Goal: Information Seeking & Learning: Check status

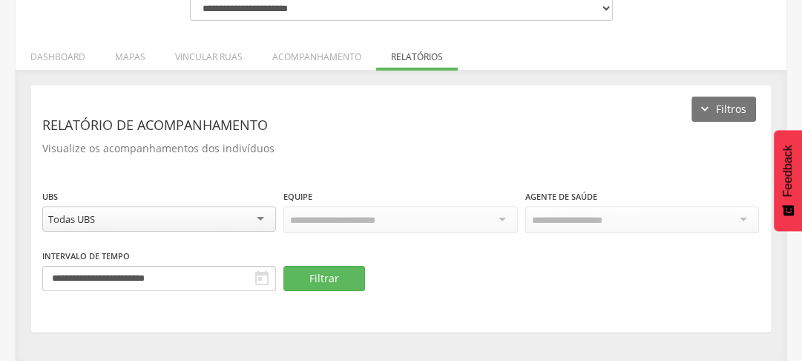
scroll to position [175, 0]
click at [572, 72] on div "Dados do programa Importar mapas As ruas do(s) mapa(s) estão sendo processadas.…" at bounding box center [401, 216] width 771 height 292
click at [205, 49] on li "Vincular ruas" at bounding box center [208, 53] width 97 height 35
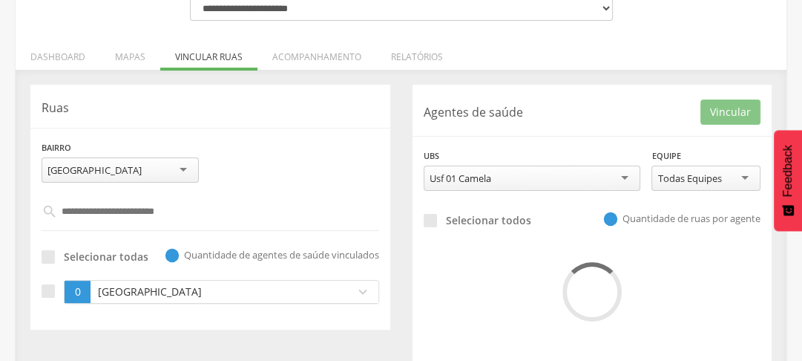
click at [600, 63] on div "**********" at bounding box center [401, 131] width 771 height 492
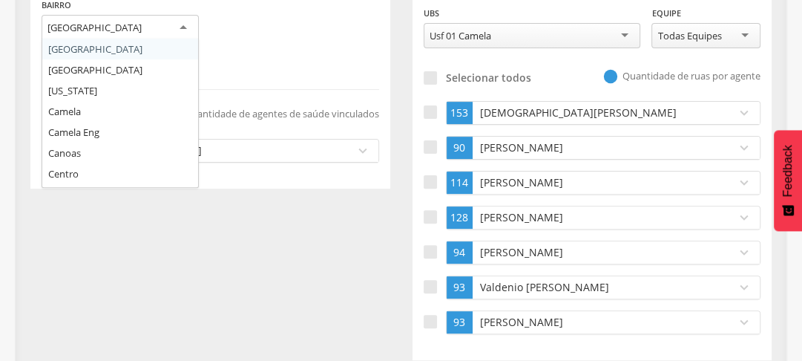
scroll to position [0, 0]
click at [183, 24] on div "[GEOGRAPHIC_DATA]" at bounding box center [120, 28] width 157 height 27
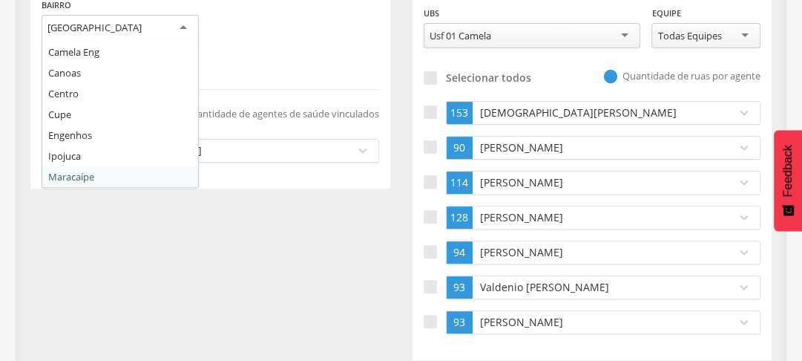
scroll to position [101, 0]
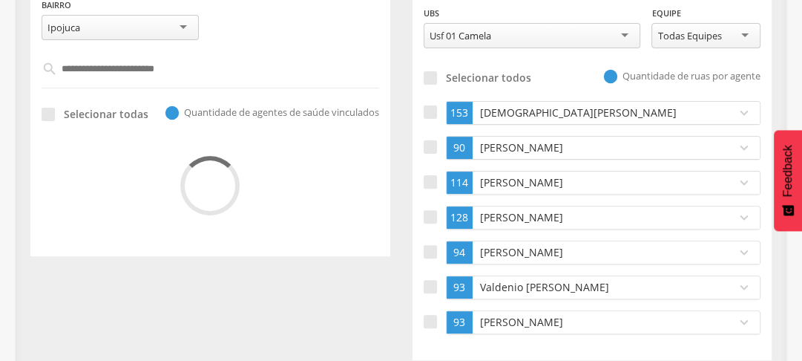
click at [401, 33] on div "**********" at bounding box center [592, 151] width 382 height 418
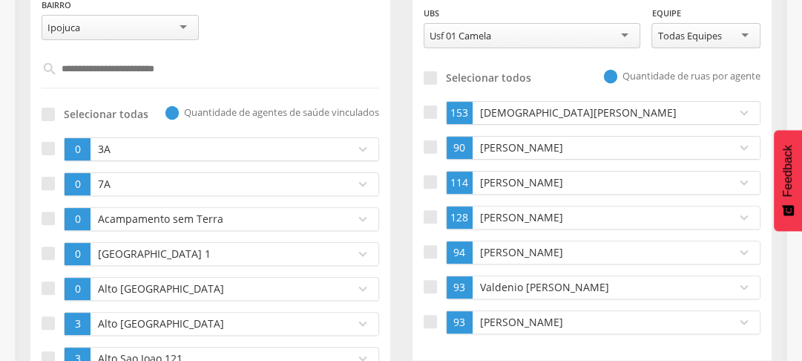
scroll to position [199, 0]
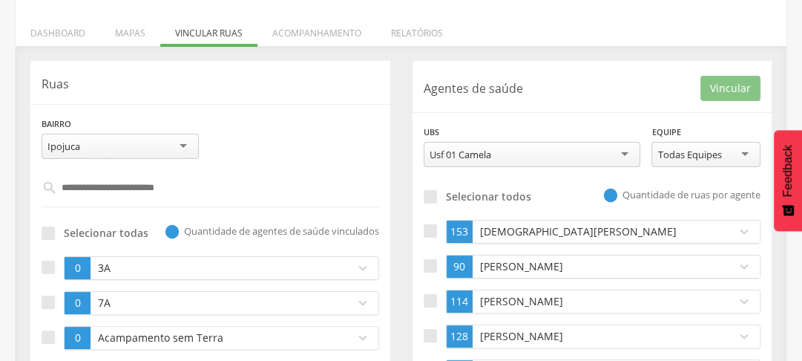
click at [199, 188] on input "text" at bounding box center [211, 187] width 306 height 25
click at [177, 187] on input "text" at bounding box center [211, 187] width 306 height 25
click at [467, 154] on div "Usf 01 Camela" at bounding box center [461, 154] width 62 height 13
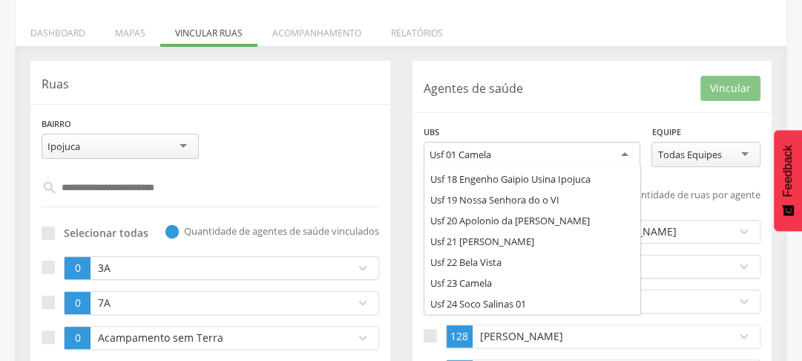
scroll to position [371, 0]
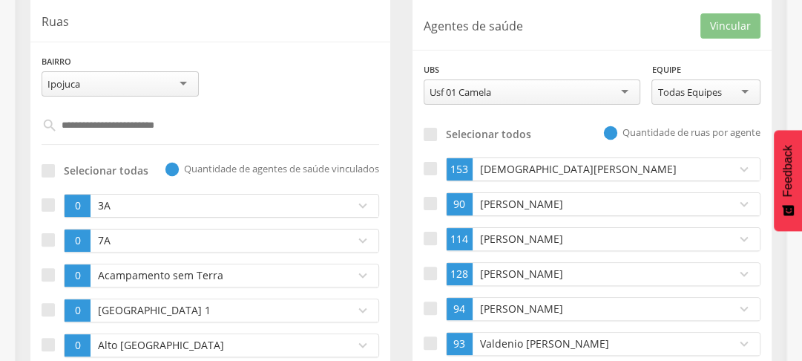
scroll to position [285, 0]
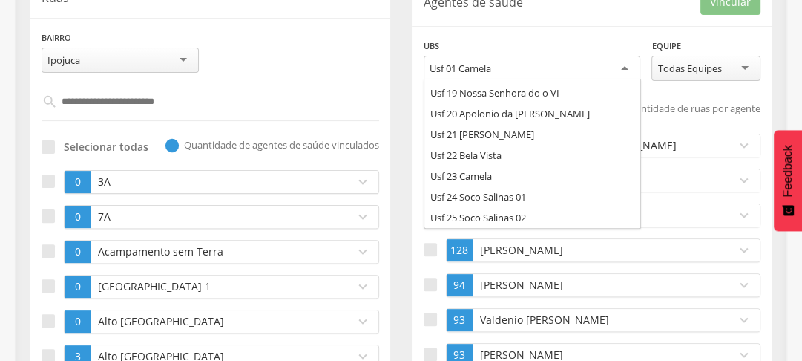
click at [620, 70] on div "Usf 01 Camela" at bounding box center [532, 69] width 217 height 27
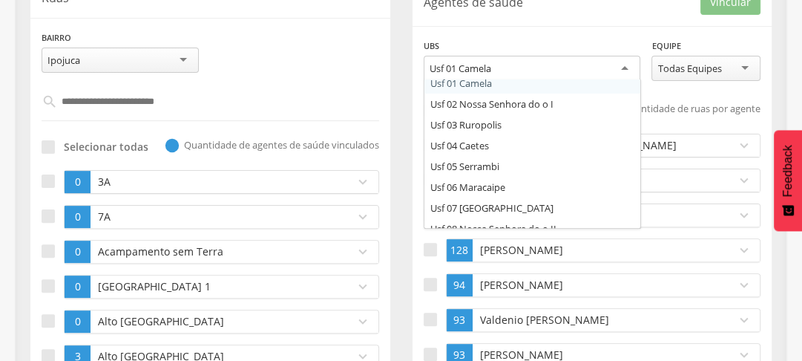
scroll to position [0, 0]
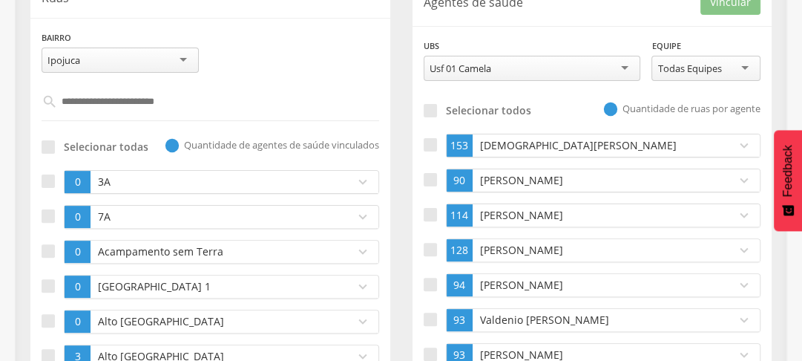
click at [563, 39] on div "**********" at bounding box center [532, 59] width 217 height 43
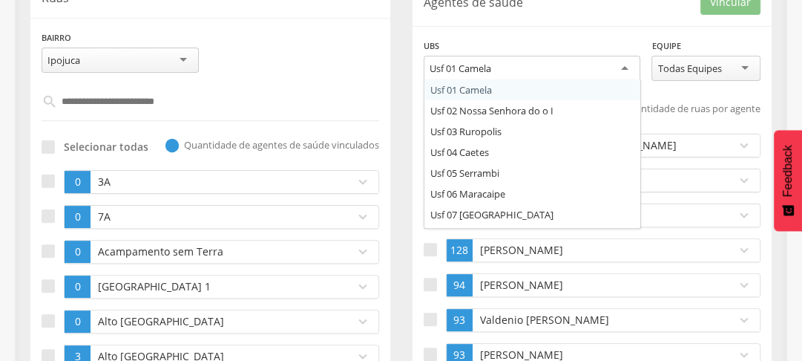
click at [533, 70] on div "Usf 01 Camela" at bounding box center [532, 69] width 217 height 27
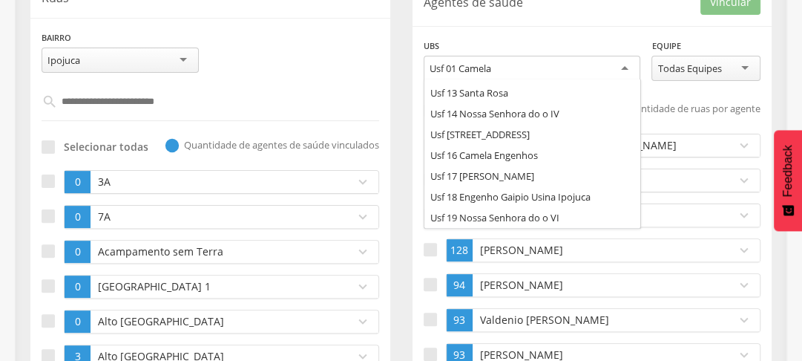
scroll to position [267, 0]
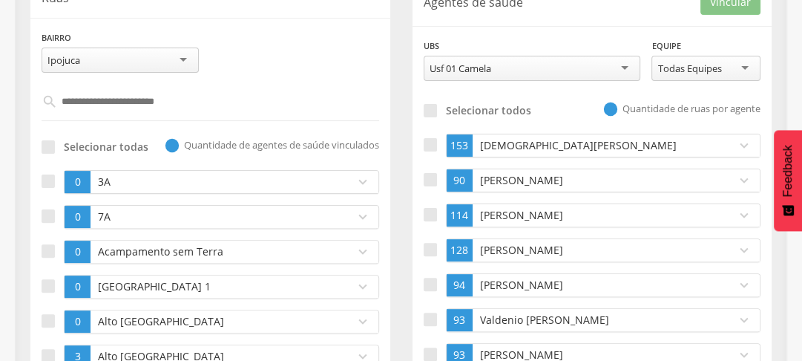
click at [625, 65] on div "Usf 01 Camela" at bounding box center [532, 68] width 217 height 25
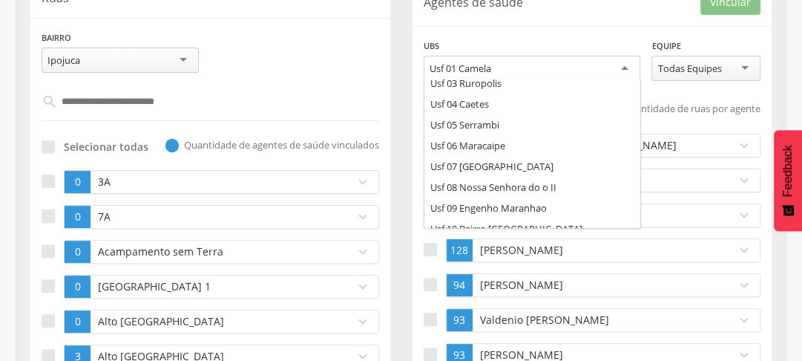
scroll to position [0, 0]
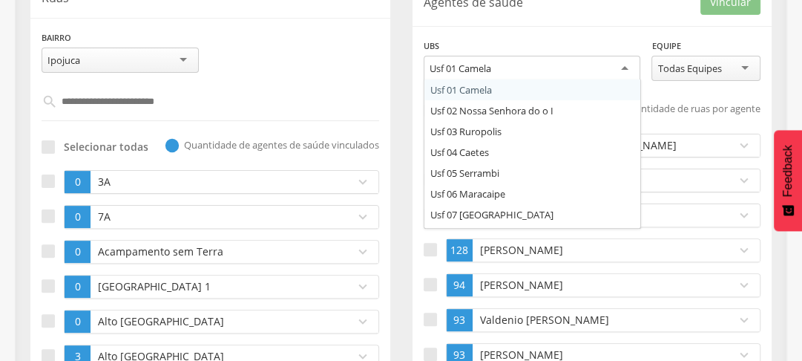
click at [622, 71] on div "Usf 01 Camela" at bounding box center [532, 69] width 217 height 27
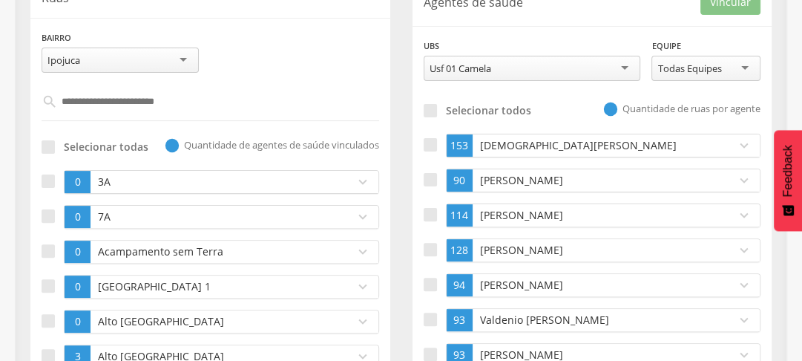
click at [624, 65] on div "Usf 01 Camela" at bounding box center [532, 68] width 217 height 25
click at [552, 64] on div "Usf 01 Camela" at bounding box center [532, 68] width 217 height 25
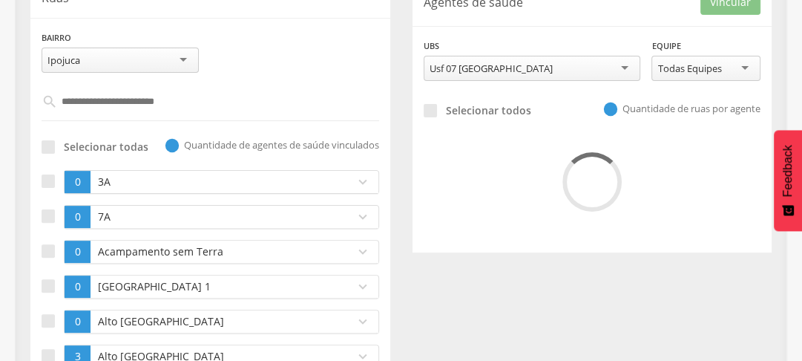
click at [407, 42] on div "**********" at bounding box center [592, 114] width 382 height 278
click at [403, 79] on div "**********" at bounding box center [592, 114] width 382 height 278
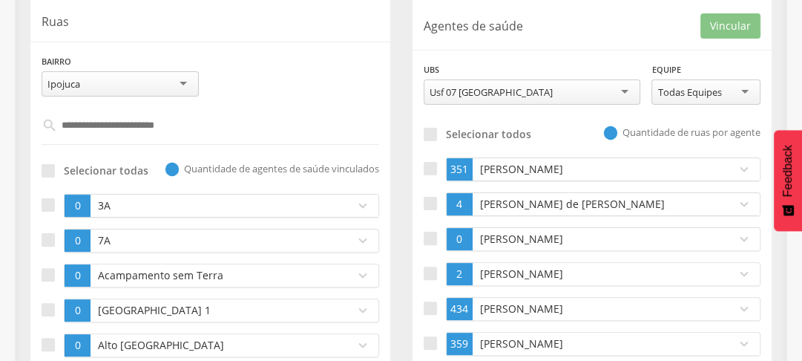
scroll to position [237, 0]
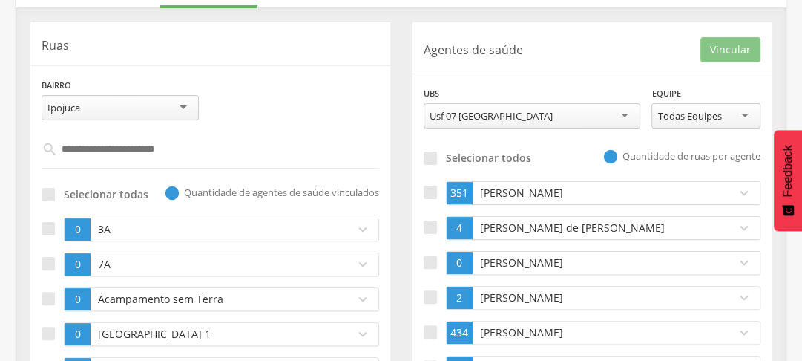
click at [137, 151] on input "text" at bounding box center [211, 149] width 306 height 25
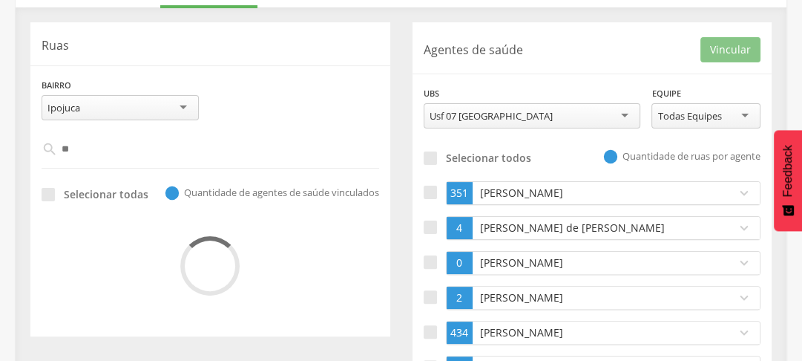
type input "*"
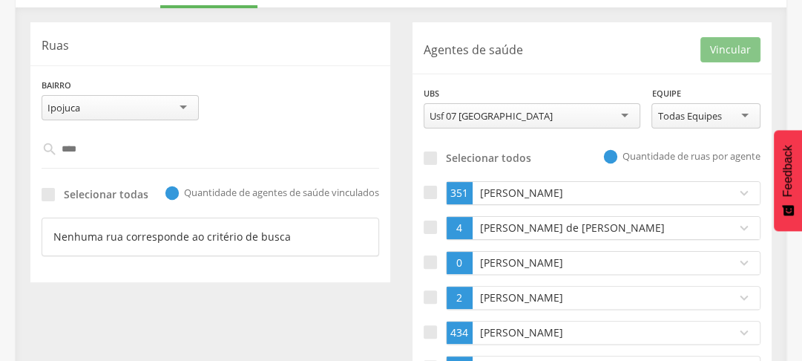
click at [137, 151] on input "***" at bounding box center [211, 149] width 306 height 25
type input "*"
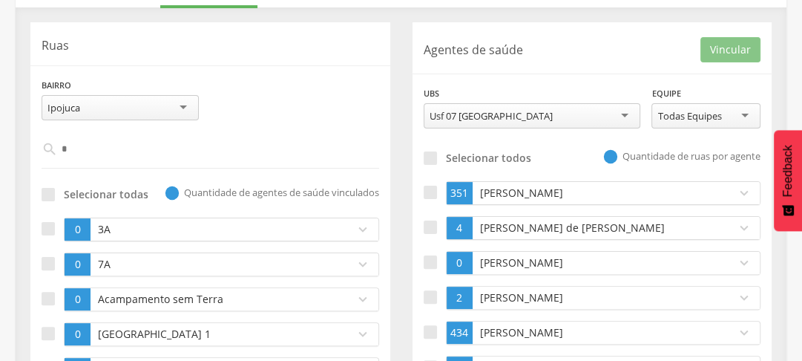
click at [137, 151] on input "*" at bounding box center [211, 149] width 306 height 25
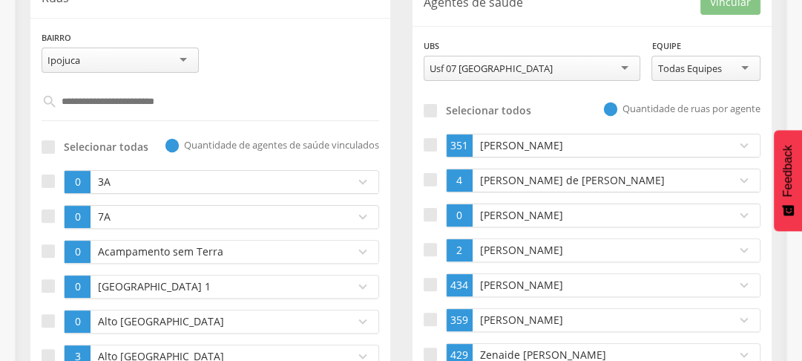
scroll to position [309, 0]
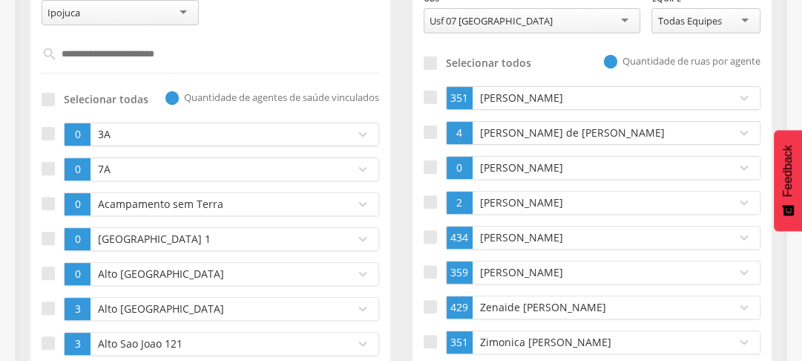
scroll to position [356, 0]
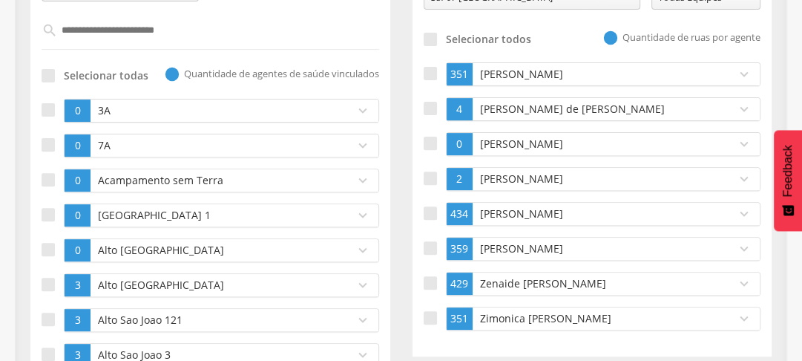
click at [404, 33] on div "**********" at bounding box center [592, 130] width 382 height 453
drag, startPoint x: 800, startPoint y: 13, endPoint x: 807, endPoint y: 8, distance: 8.7
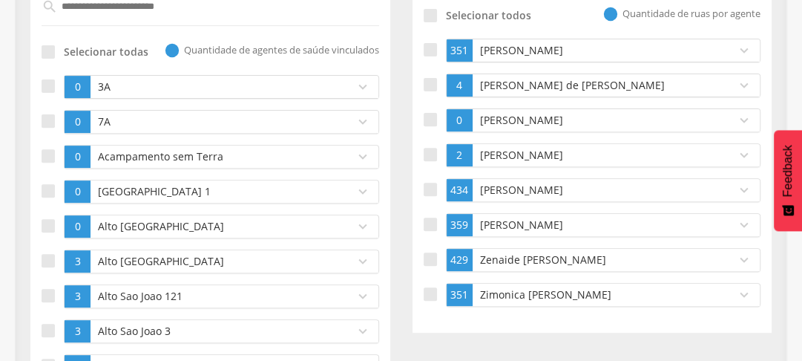
scroll to position [404, 0]
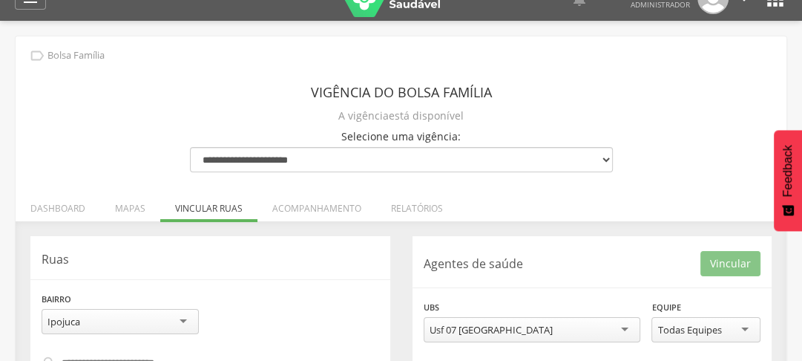
scroll to position [0, 0]
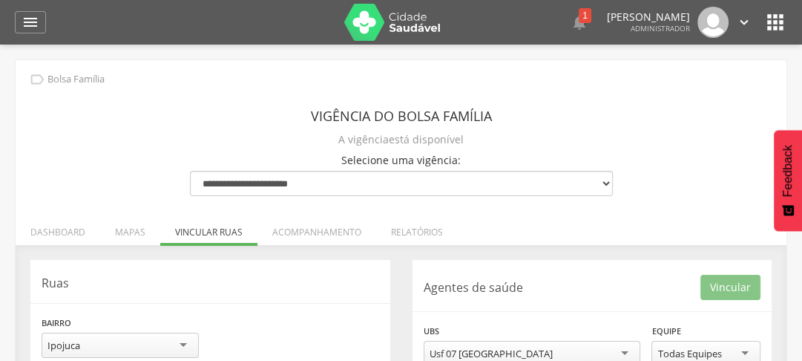
click at [223, 110] on header "Vigência do Bolsa Família" at bounding box center [401, 115] width 423 height 27
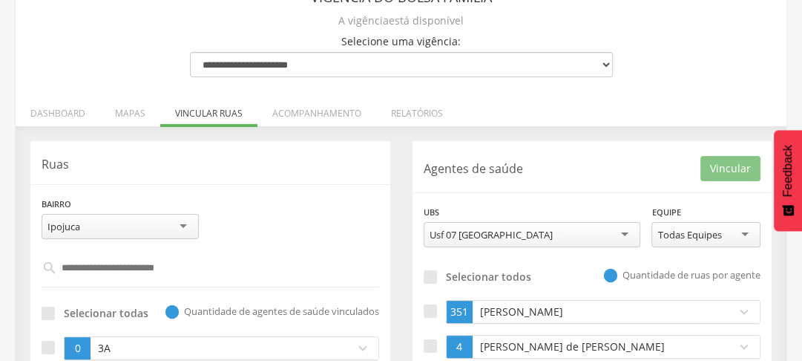
scroll to position [166, 0]
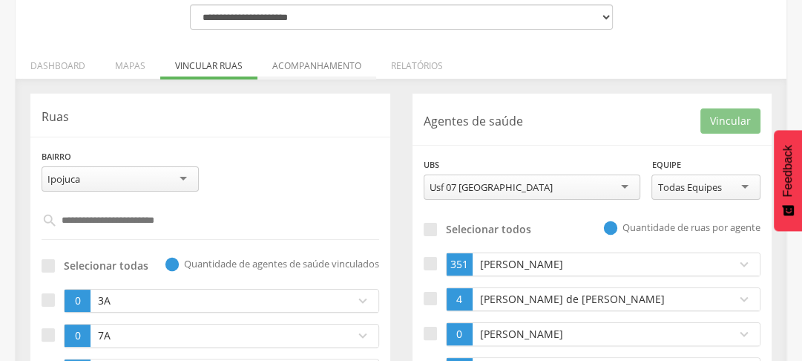
click at [348, 62] on li "Acompanhamento" at bounding box center [316, 62] width 119 height 35
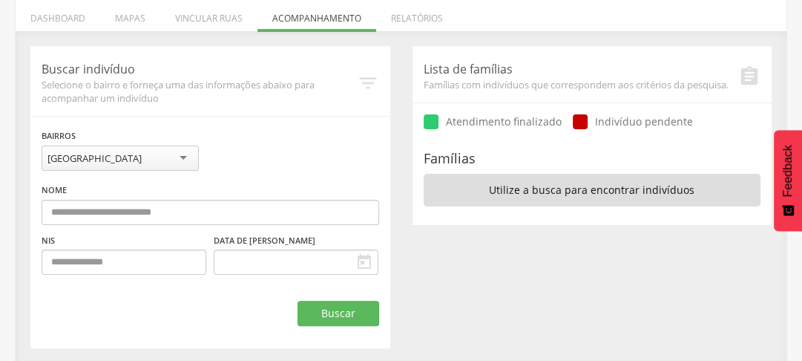
scroll to position [217, 0]
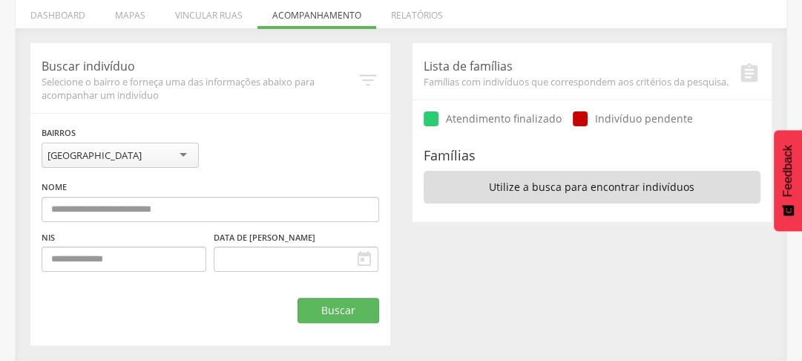
click at [329, 46] on div "**********" at bounding box center [210, 194] width 360 height 302
click at [397, 43] on div "**********" at bounding box center [210, 194] width 382 height 302
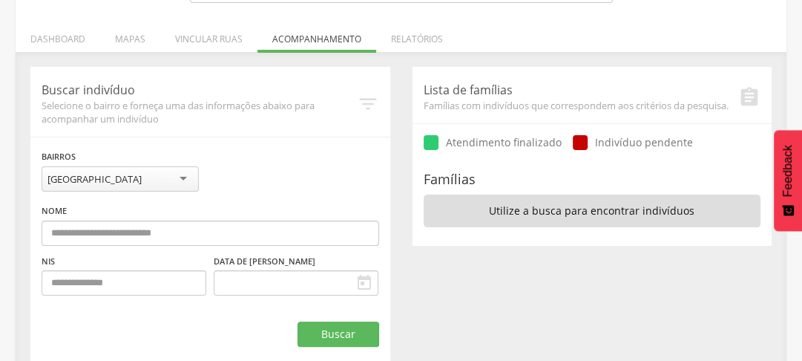
scroll to position [169, 0]
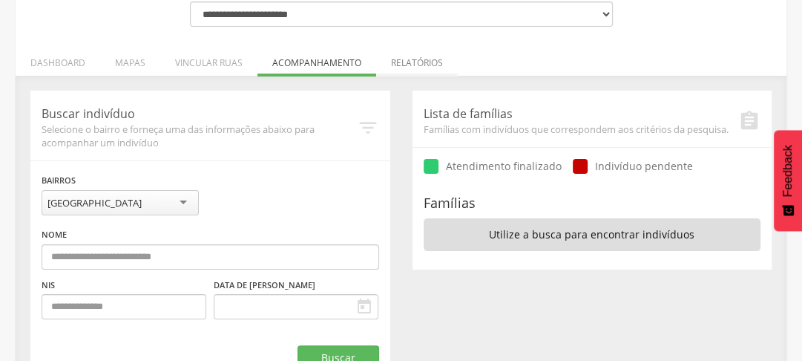
click at [404, 62] on li "Relatórios" at bounding box center [417, 59] width 82 height 35
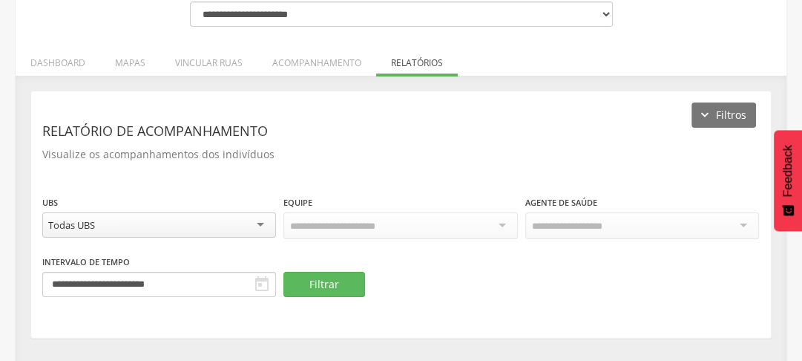
click at [481, 83] on div "Dados do programa Importar mapas As ruas do(s) mapa(s) estão sendo processadas.…" at bounding box center [401, 222] width 771 height 292
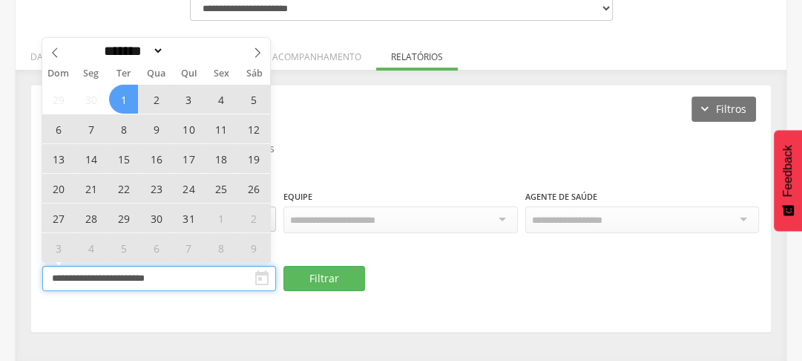
click at [196, 273] on input "**********" at bounding box center [159, 278] width 234 height 25
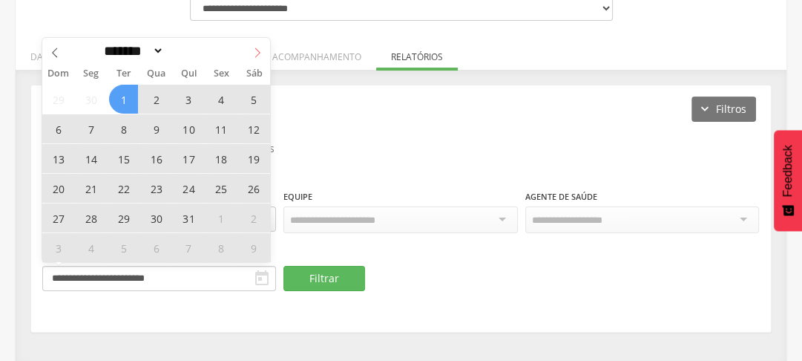
click at [258, 50] on icon at bounding box center [257, 52] width 10 height 10
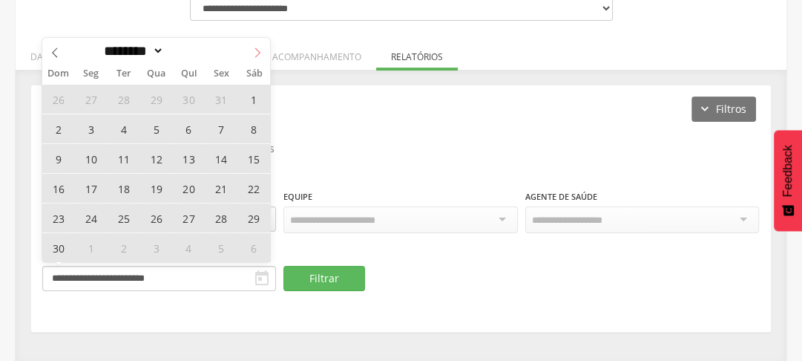
click at [258, 50] on icon at bounding box center [257, 52] width 10 height 10
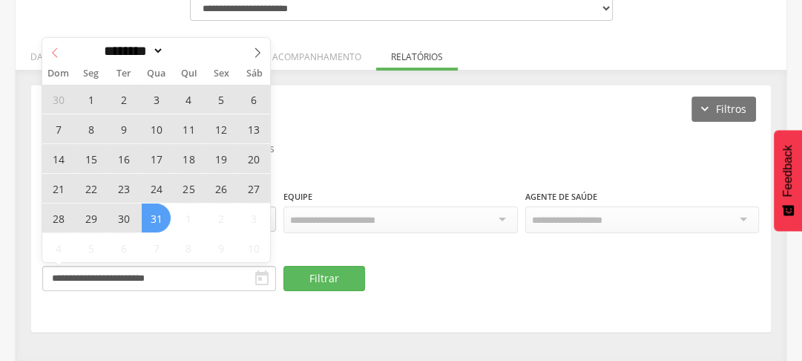
click at [54, 57] on icon at bounding box center [55, 52] width 10 height 10
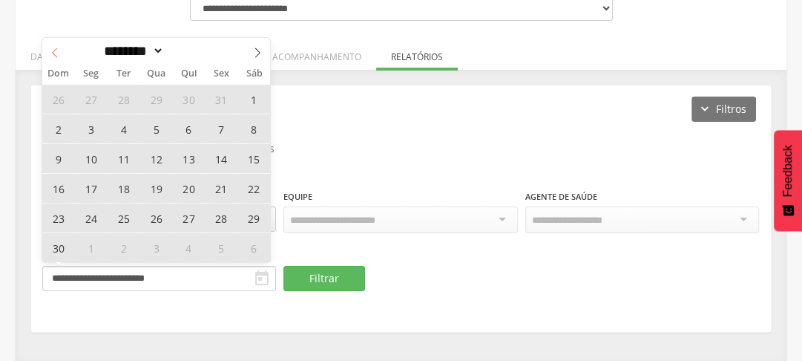
click at [54, 57] on icon at bounding box center [55, 52] width 10 height 10
select select "*"
click at [60, 154] on span "12" at bounding box center [58, 158] width 29 height 29
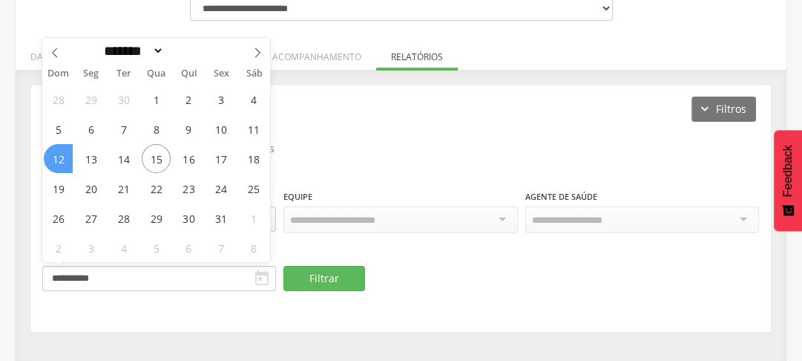
click at [60, 154] on span "12" at bounding box center [58, 158] width 29 height 29
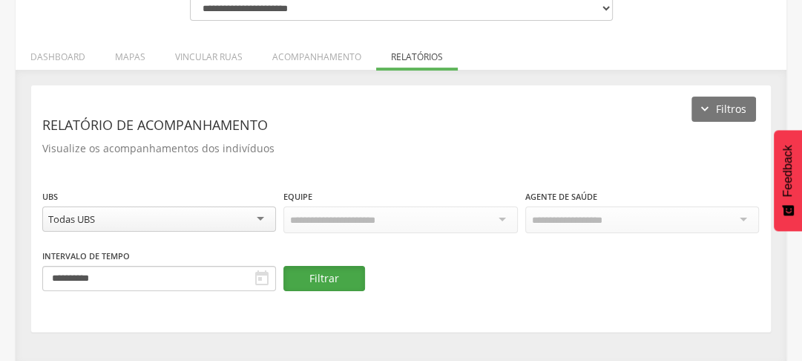
click at [352, 276] on button "Filtrar" at bounding box center [324, 278] width 82 height 25
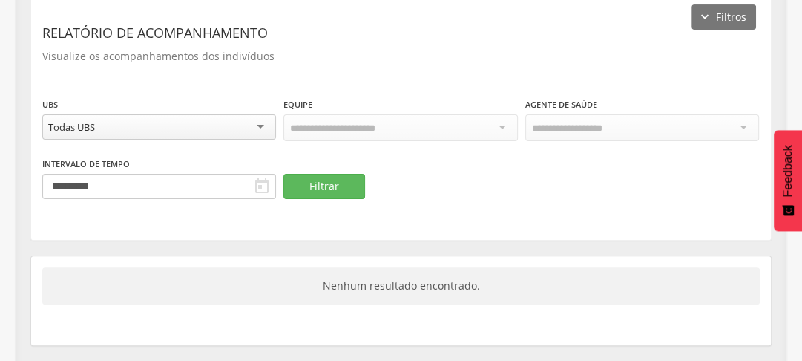
scroll to position [276, 0]
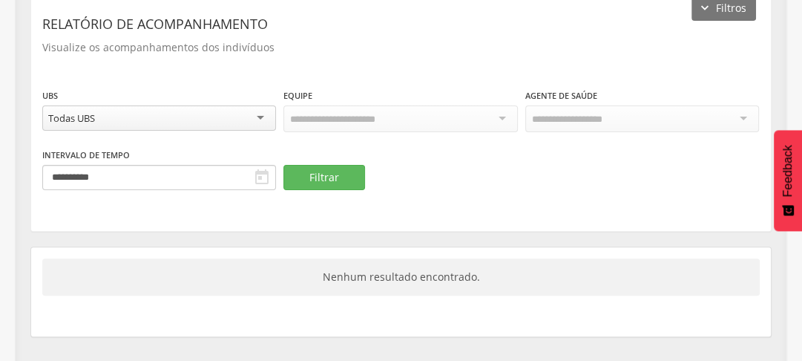
click at [241, 122] on div "Todas UBS" at bounding box center [159, 117] width 234 height 25
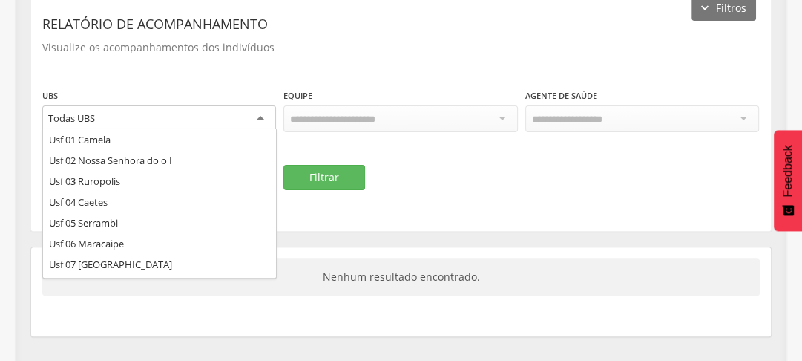
scroll to position [392, 0]
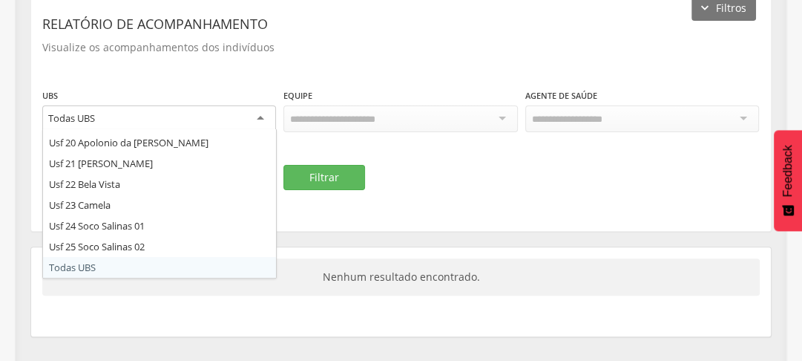
click at [241, 122] on div "Todas UBS" at bounding box center [159, 118] width 234 height 27
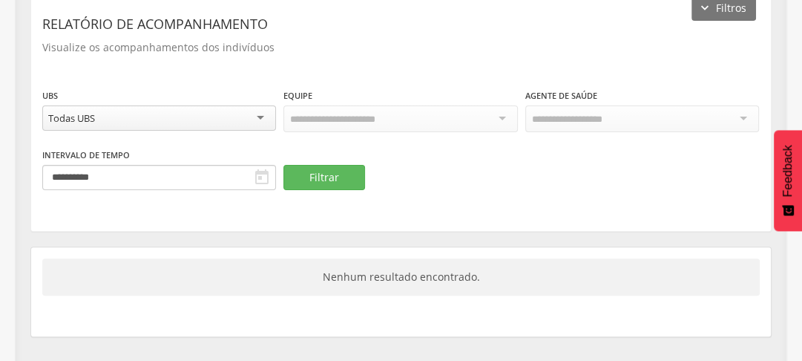
click at [394, 187] on div "**********" at bounding box center [401, 107] width 740 height 246
click at [323, 183] on button "Filtrar" at bounding box center [324, 177] width 82 height 25
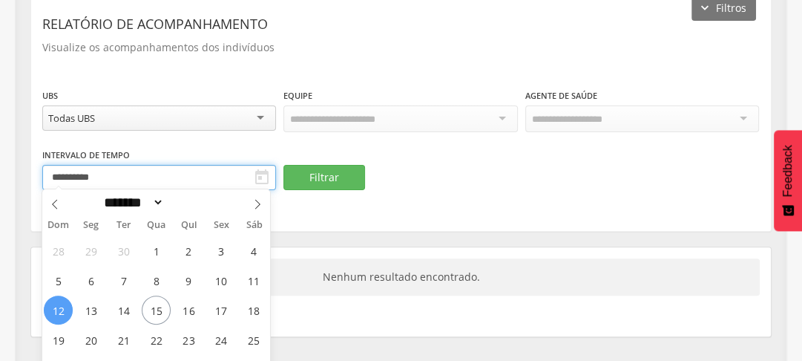
click at [204, 170] on input "**********" at bounding box center [159, 177] width 234 height 25
click at [87, 309] on span "13" at bounding box center [90, 309] width 29 height 29
type input "**********"
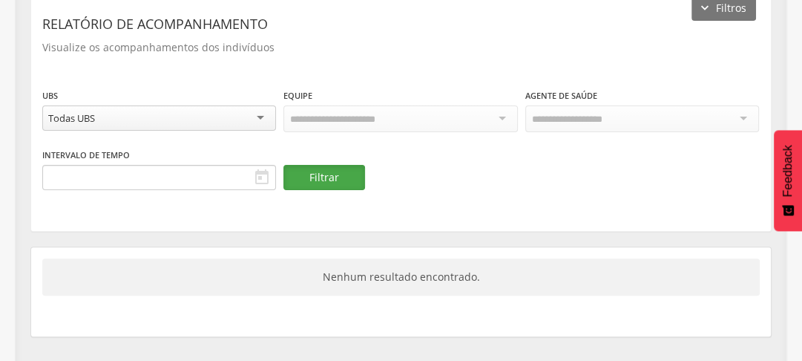
click at [328, 169] on button "Filtrar" at bounding box center [324, 177] width 82 height 25
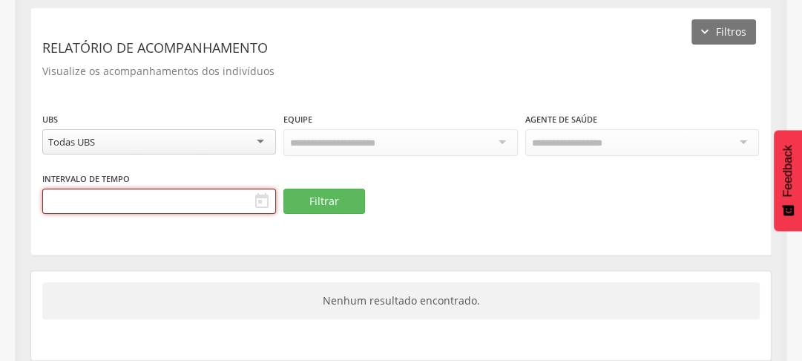
scroll to position [280, 0]
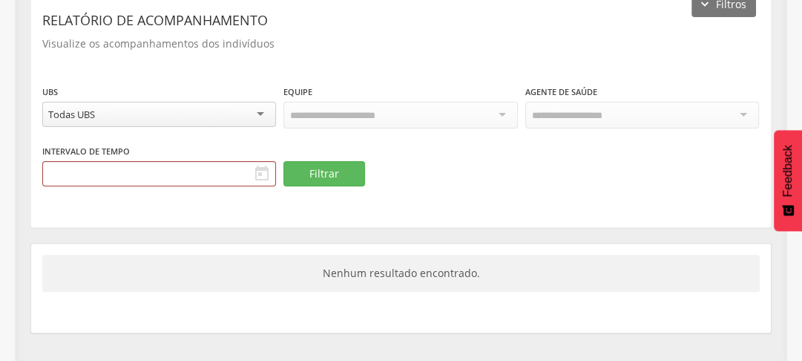
click at [259, 174] on icon "" at bounding box center [262, 174] width 18 height 18
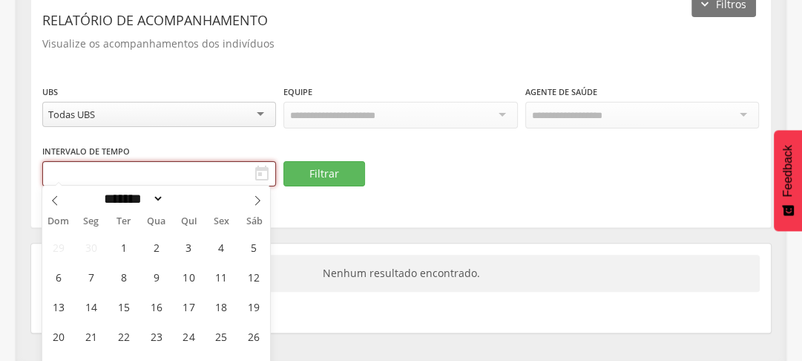
click at [229, 172] on input "text" at bounding box center [159, 173] width 234 height 25
click at [258, 200] on icon at bounding box center [257, 200] width 10 height 10
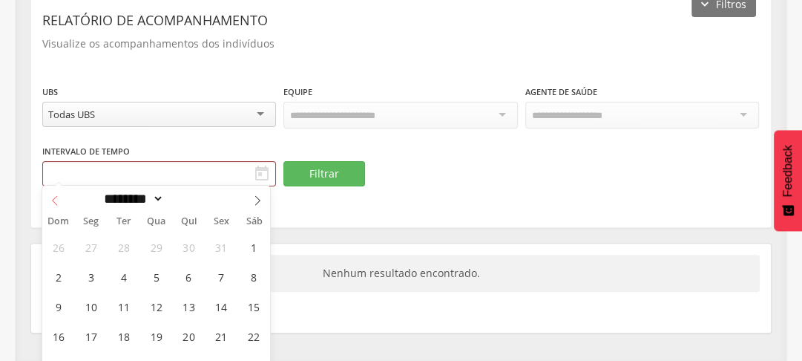
click at [52, 203] on icon at bounding box center [55, 200] width 10 height 10
select select "*"
click at [92, 311] on span "13" at bounding box center [90, 306] width 29 height 29
type input "**********"
click at [81, 317] on div "28 29 30 1 2 3 4 5 6 7 8 9 10 11 12 13 14 15 16 17 18 19 20 21 22 23 24 25 26 2…" at bounding box center [156, 320] width 229 height 178
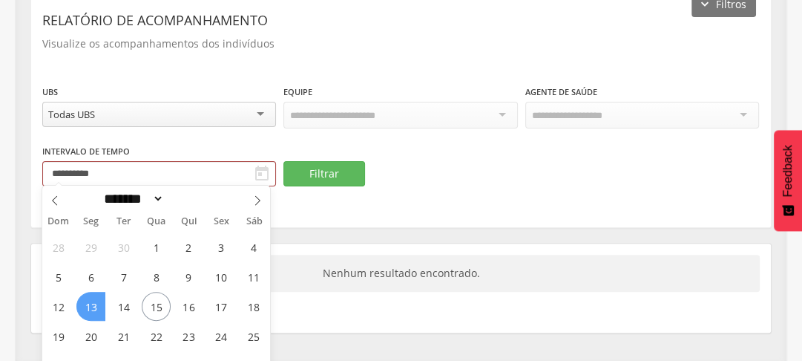
click at [85, 306] on span "13" at bounding box center [90, 306] width 29 height 29
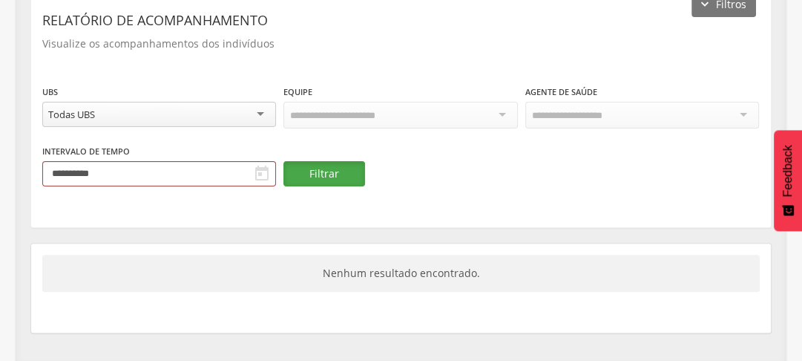
click at [312, 171] on button "Filtrar" at bounding box center [324, 173] width 82 height 25
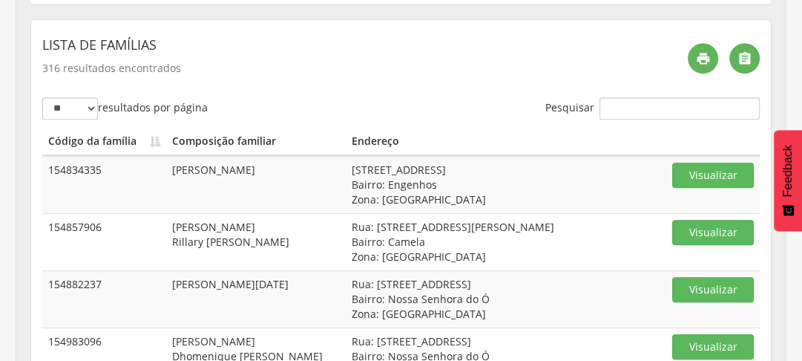
scroll to position [519, 0]
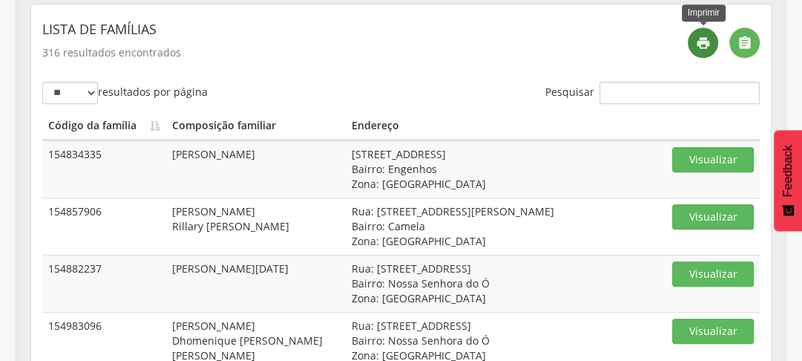
click at [703, 41] on icon "" at bounding box center [703, 43] width 15 height 15
